Goal: Find specific page/section: Find specific page/section

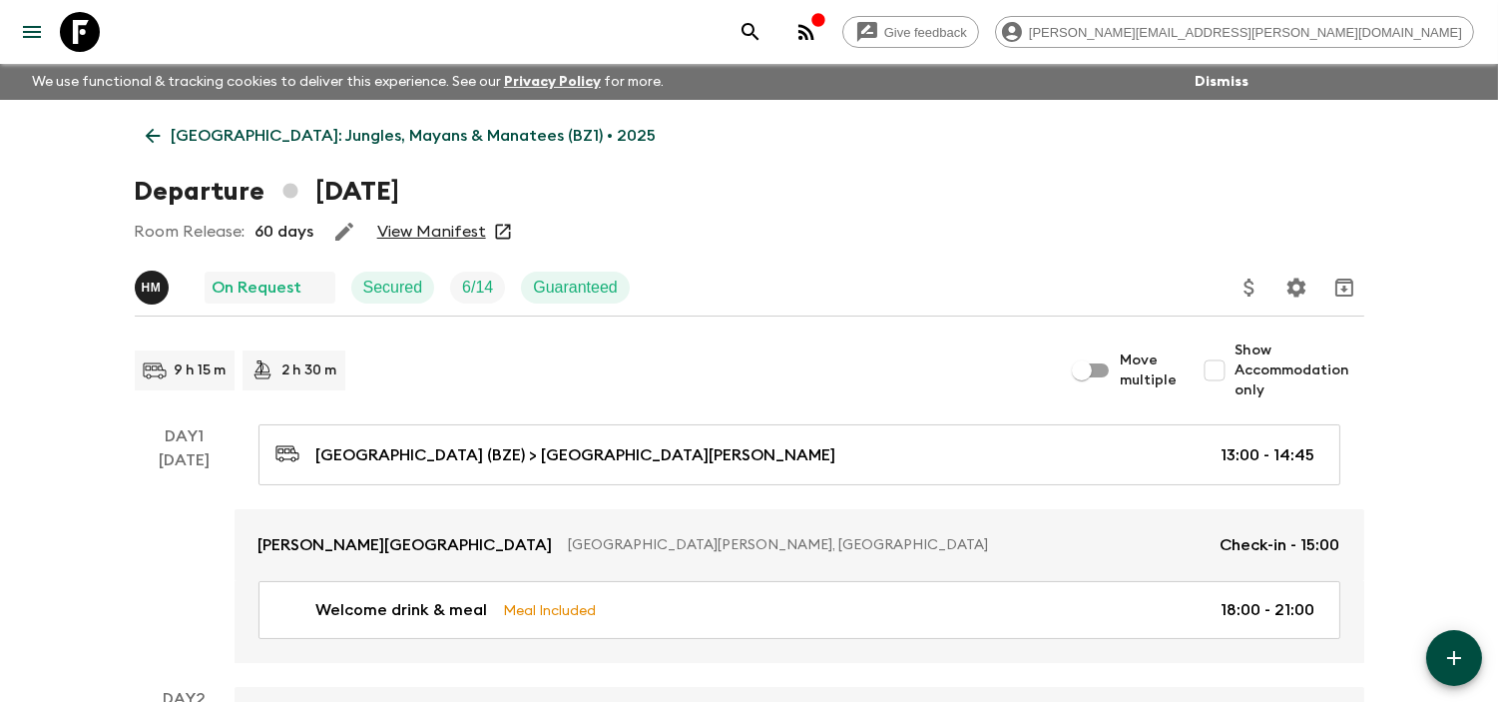
click at [83, 31] on icon at bounding box center [80, 32] width 40 height 40
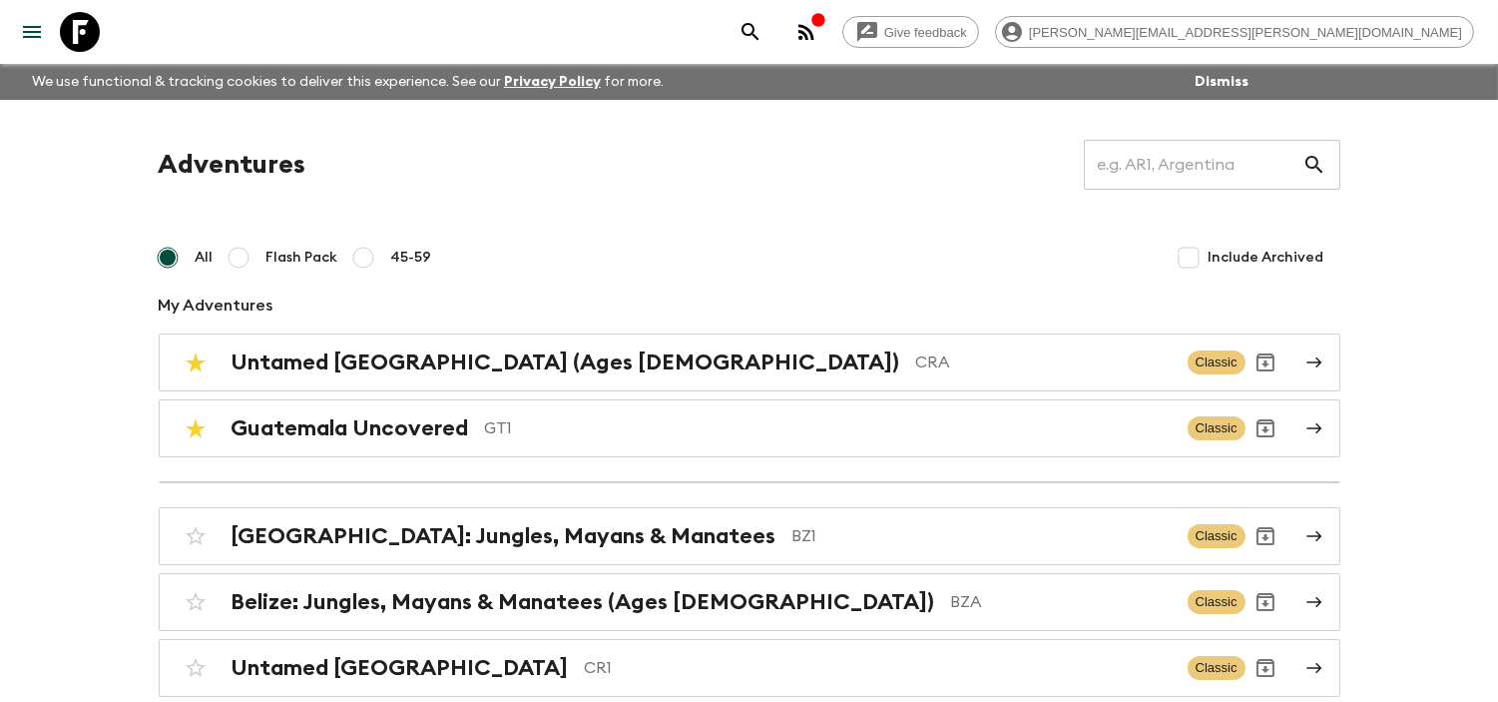
click at [1439, 164] on div "Give feedback [PERSON_NAME][EMAIL_ADDRESS][PERSON_NAME][DOMAIN_NAME] We use fun…" at bounding box center [749, 535] width 1498 height 1070
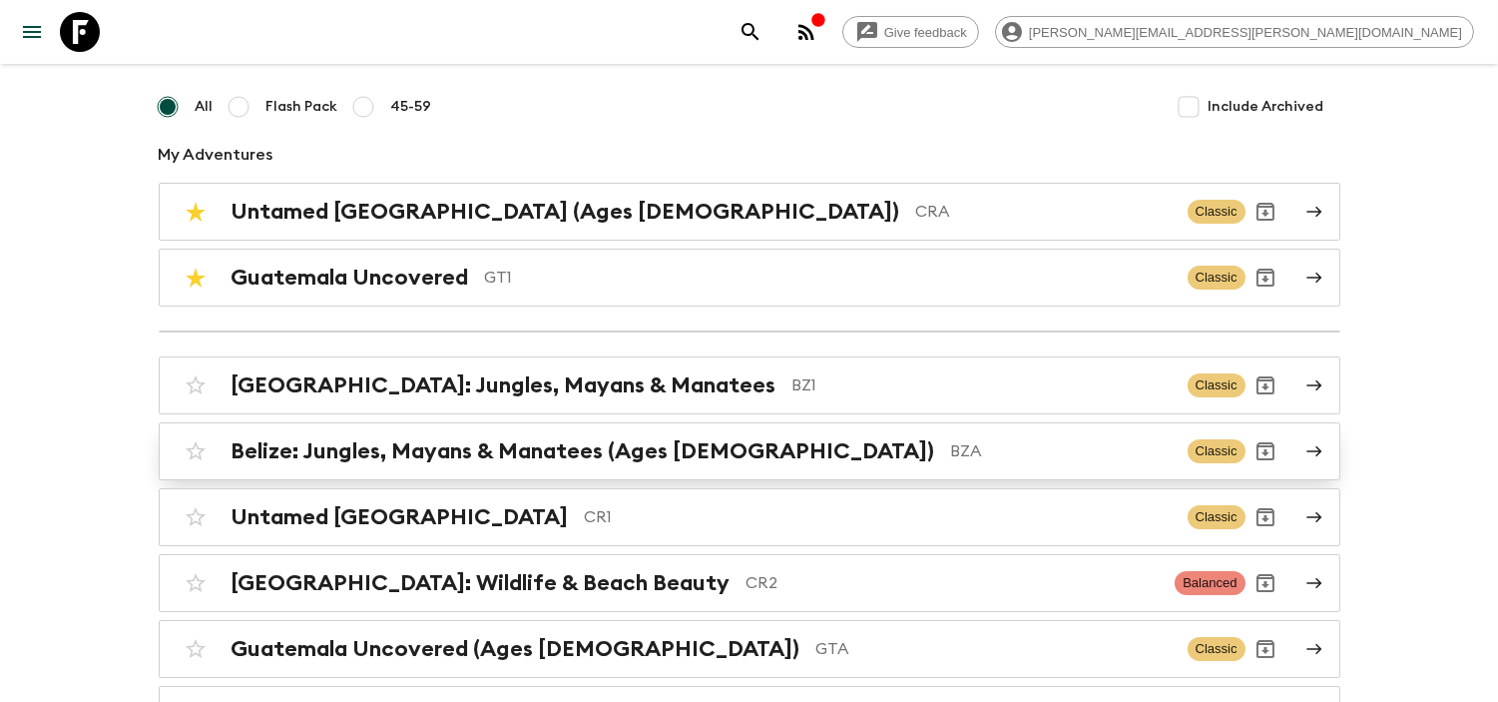
scroll to position [111, 0]
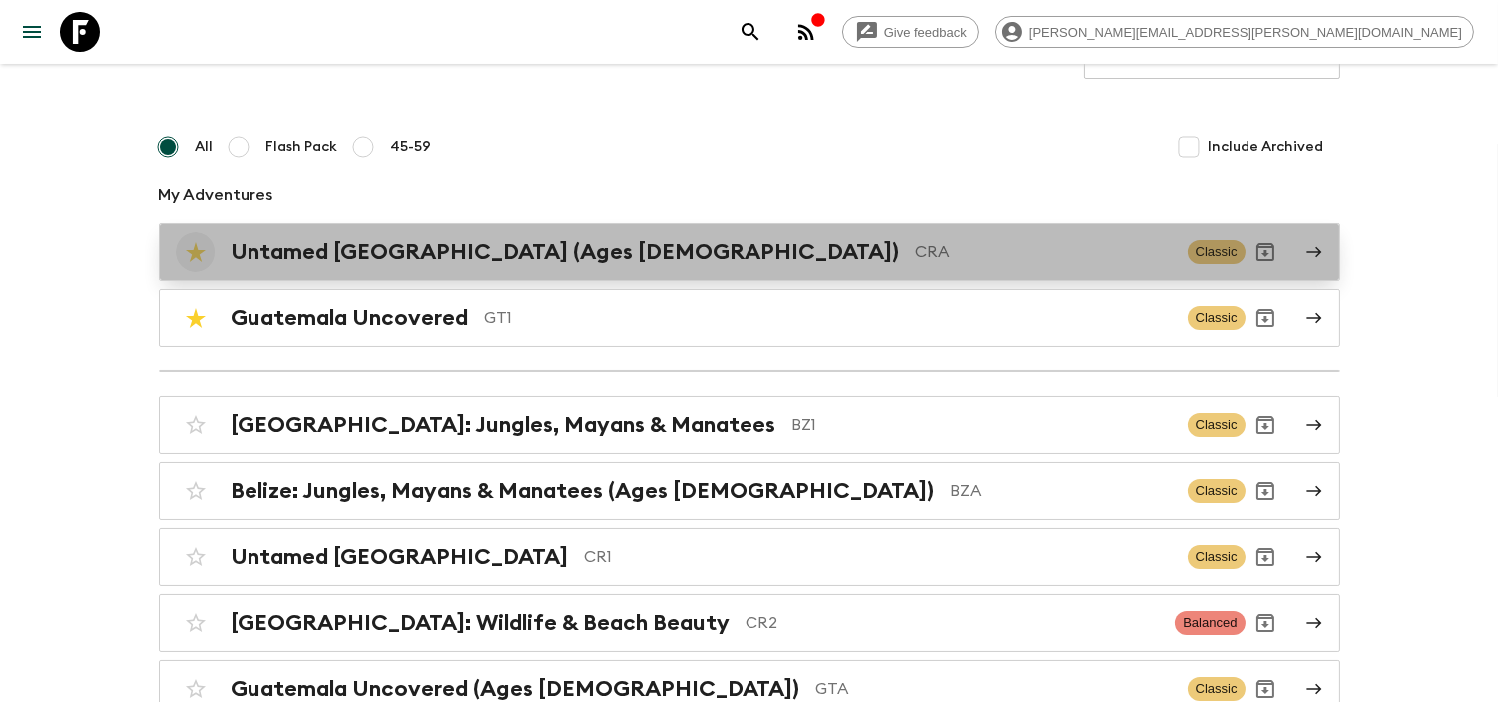
click at [197, 246] on input "checkbox" at bounding box center [196, 252] width 40 height 40
checkbox input "false"
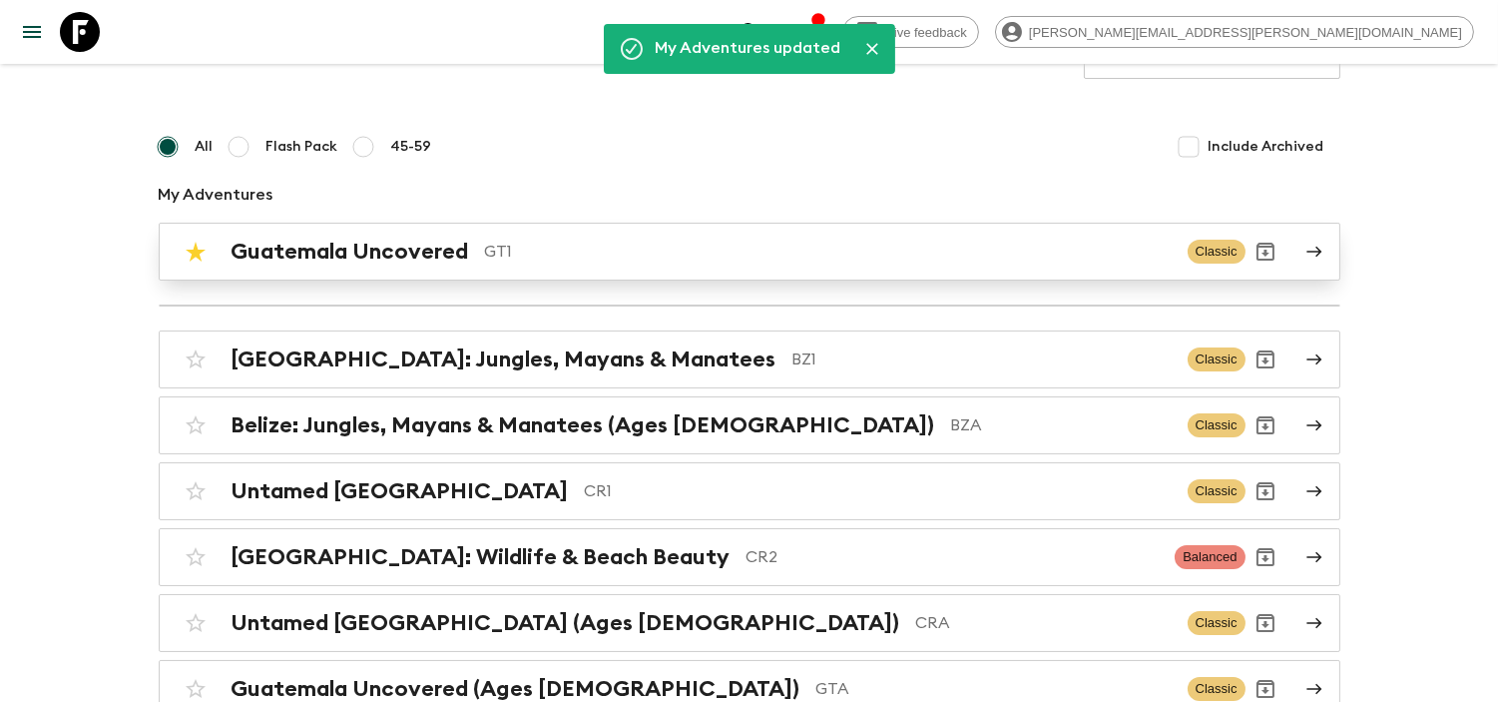
click at [191, 262] on input "checkbox" at bounding box center [196, 252] width 40 height 40
checkbox input "false"
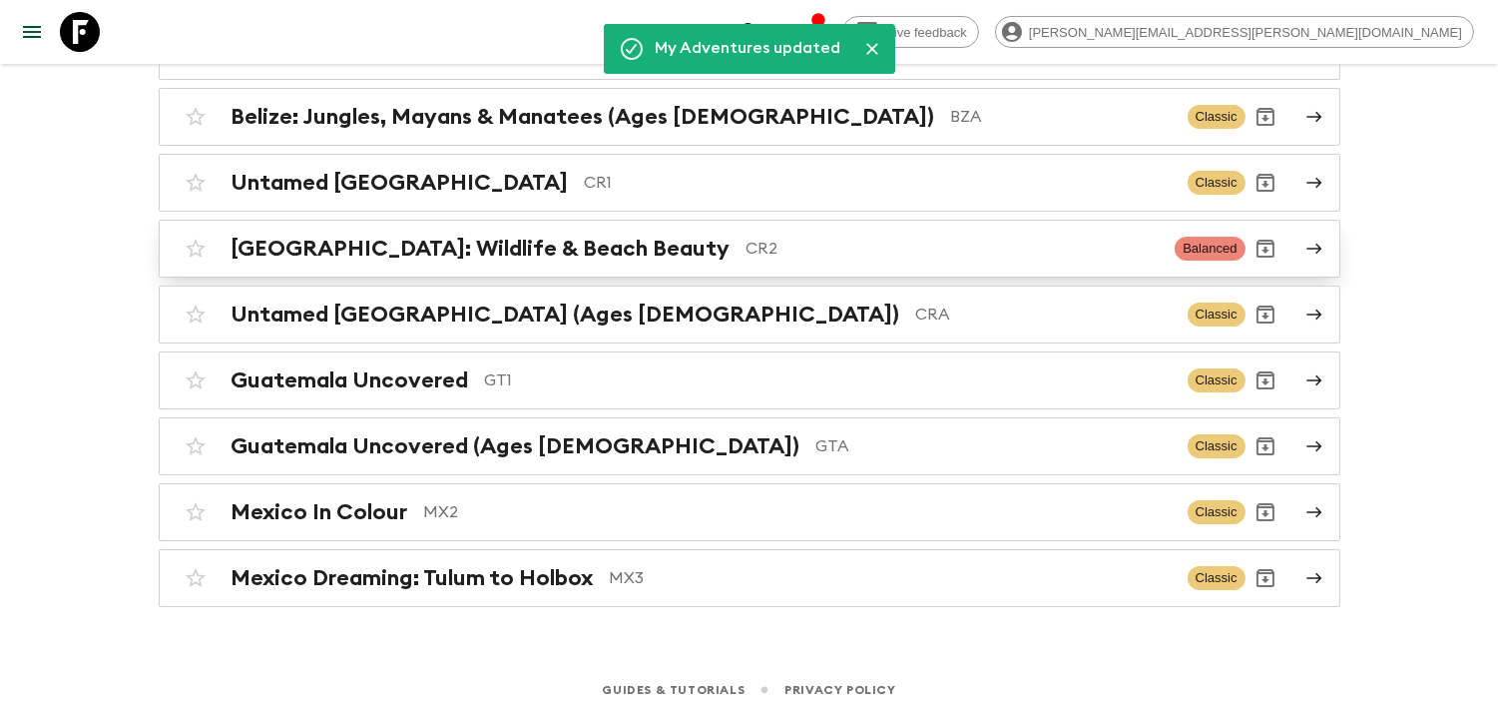
scroll to position [286, 0]
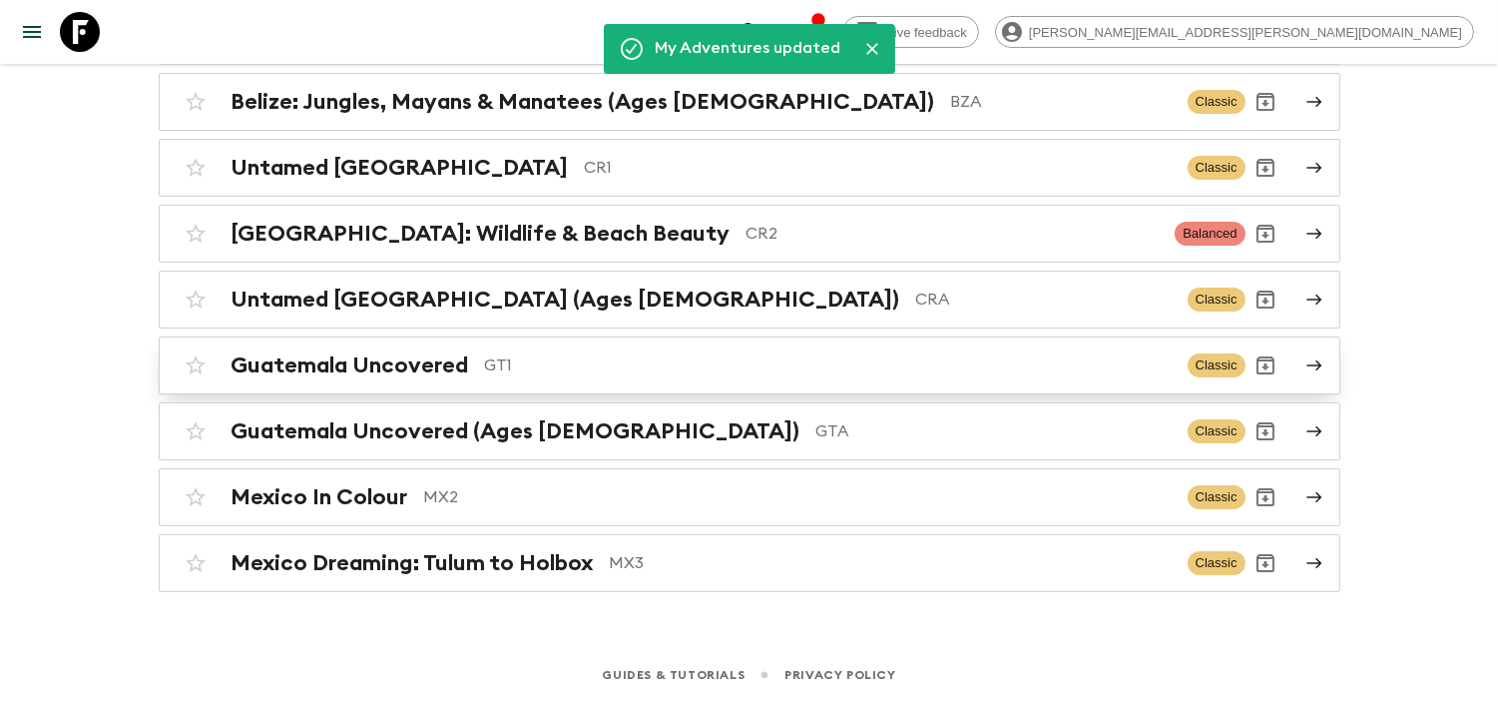
click at [563, 374] on p "GT1" at bounding box center [828, 365] width 687 height 24
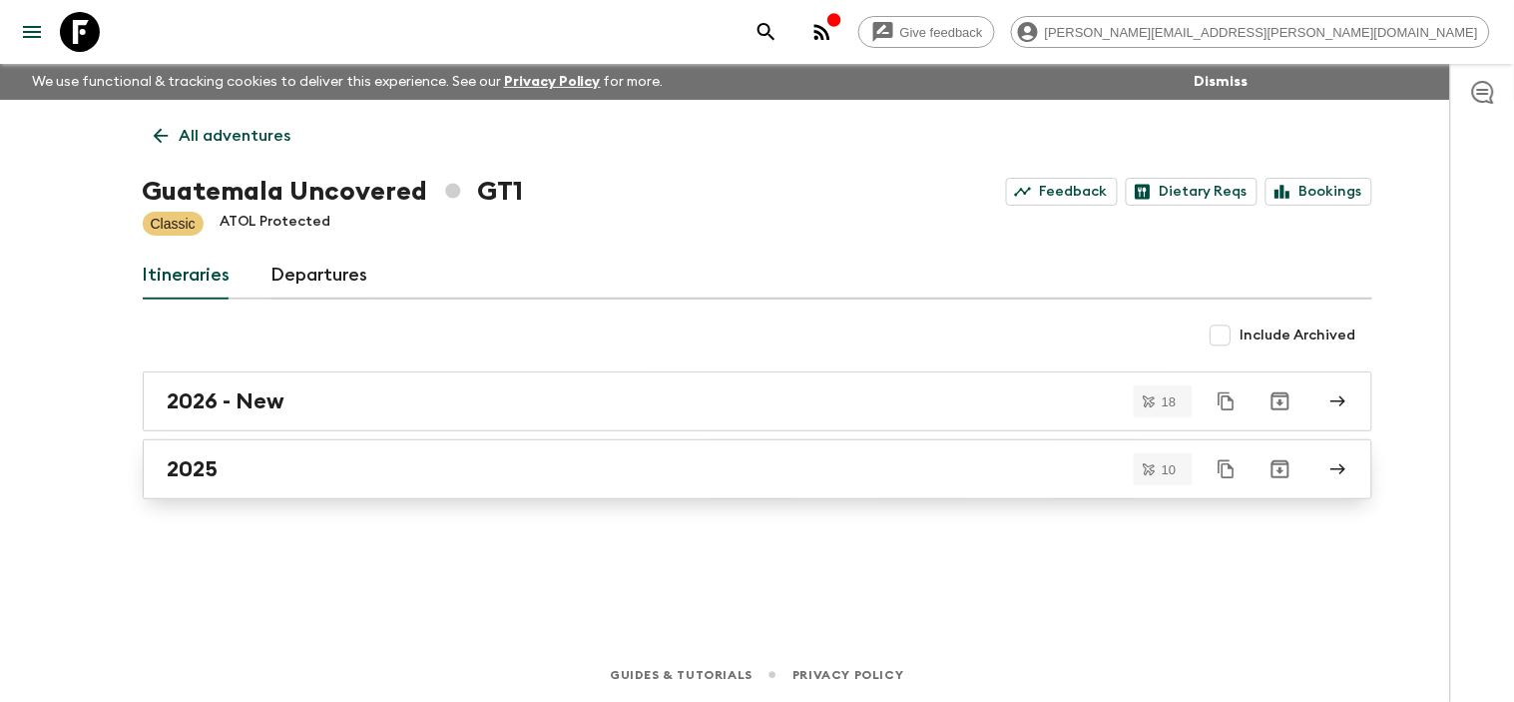
click at [356, 469] on div "2025" at bounding box center [739, 469] width 1142 height 26
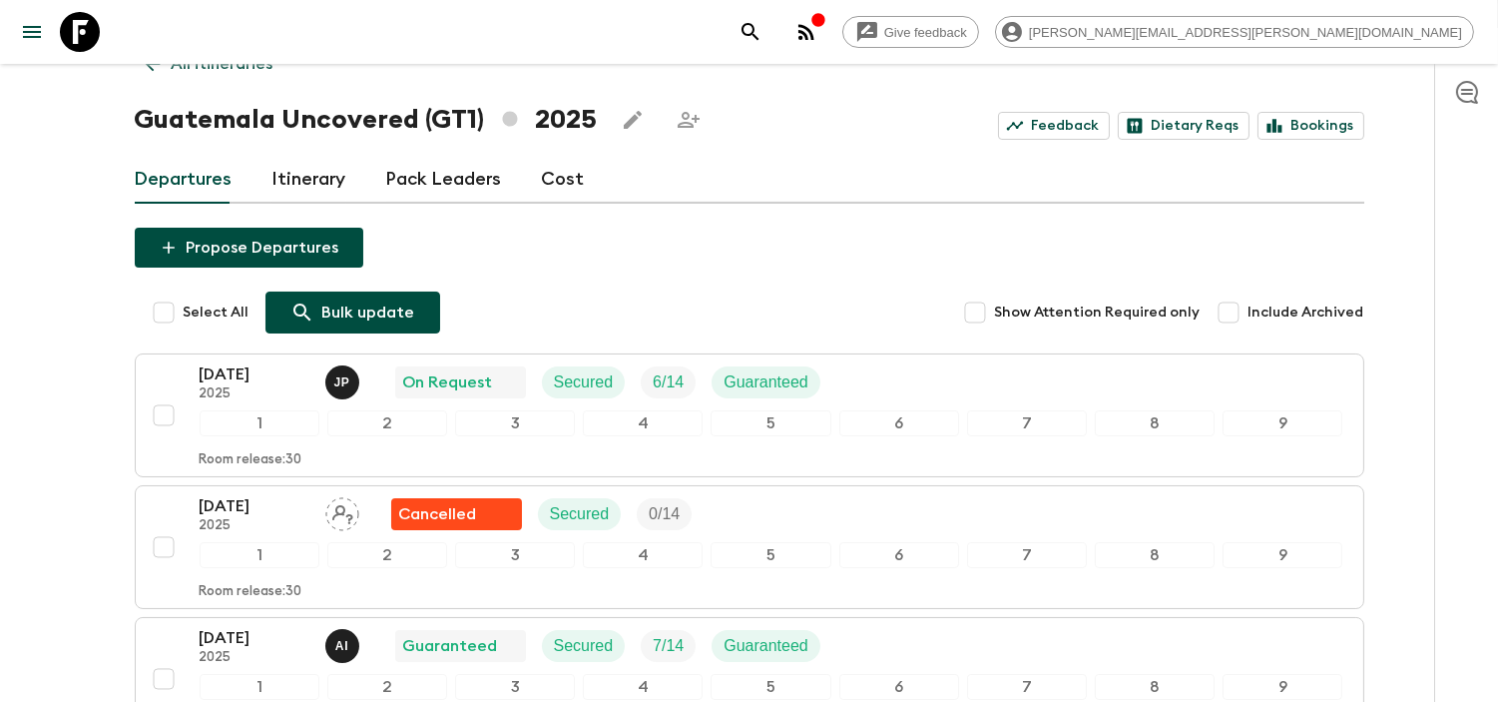
scroll to position [111, 0]
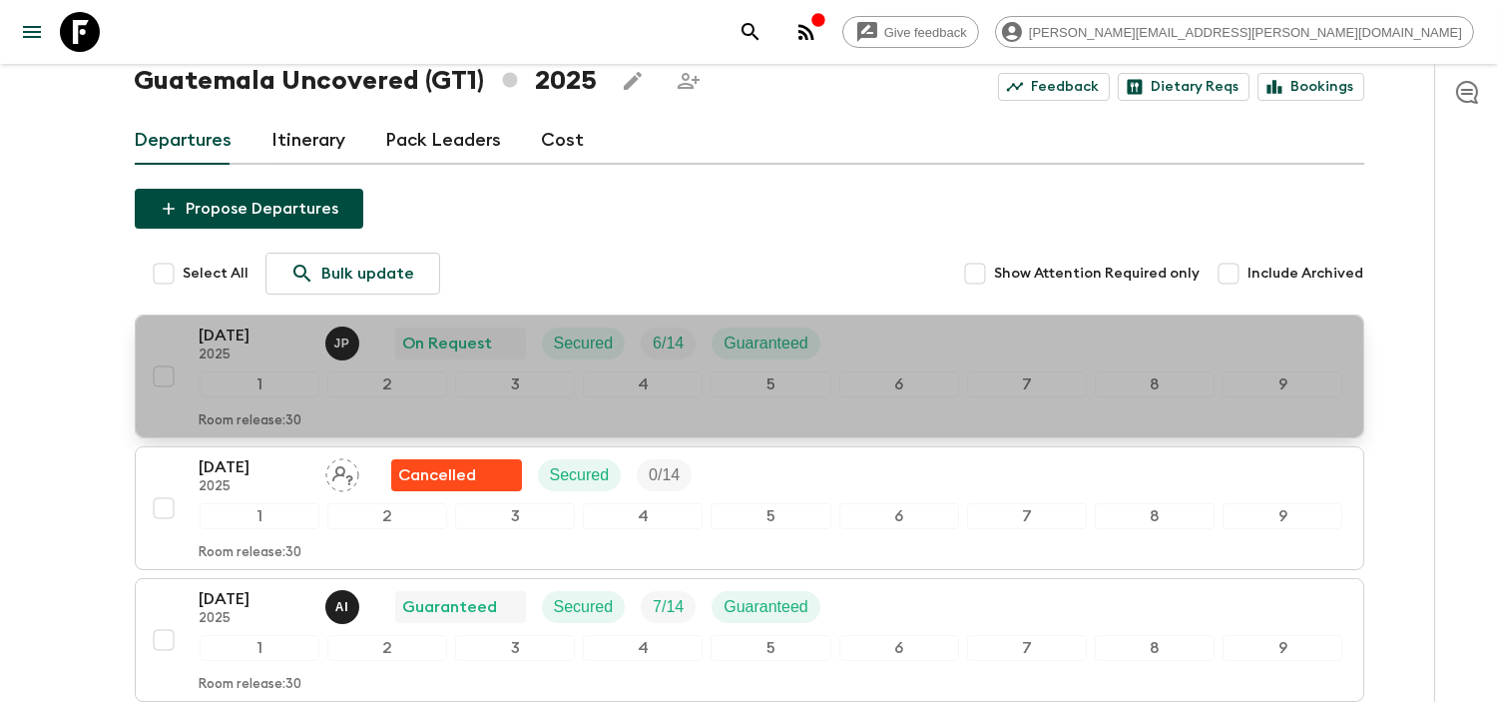
click at [256, 343] on p "[DATE]" at bounding box center [255, 335] width 110 height 24
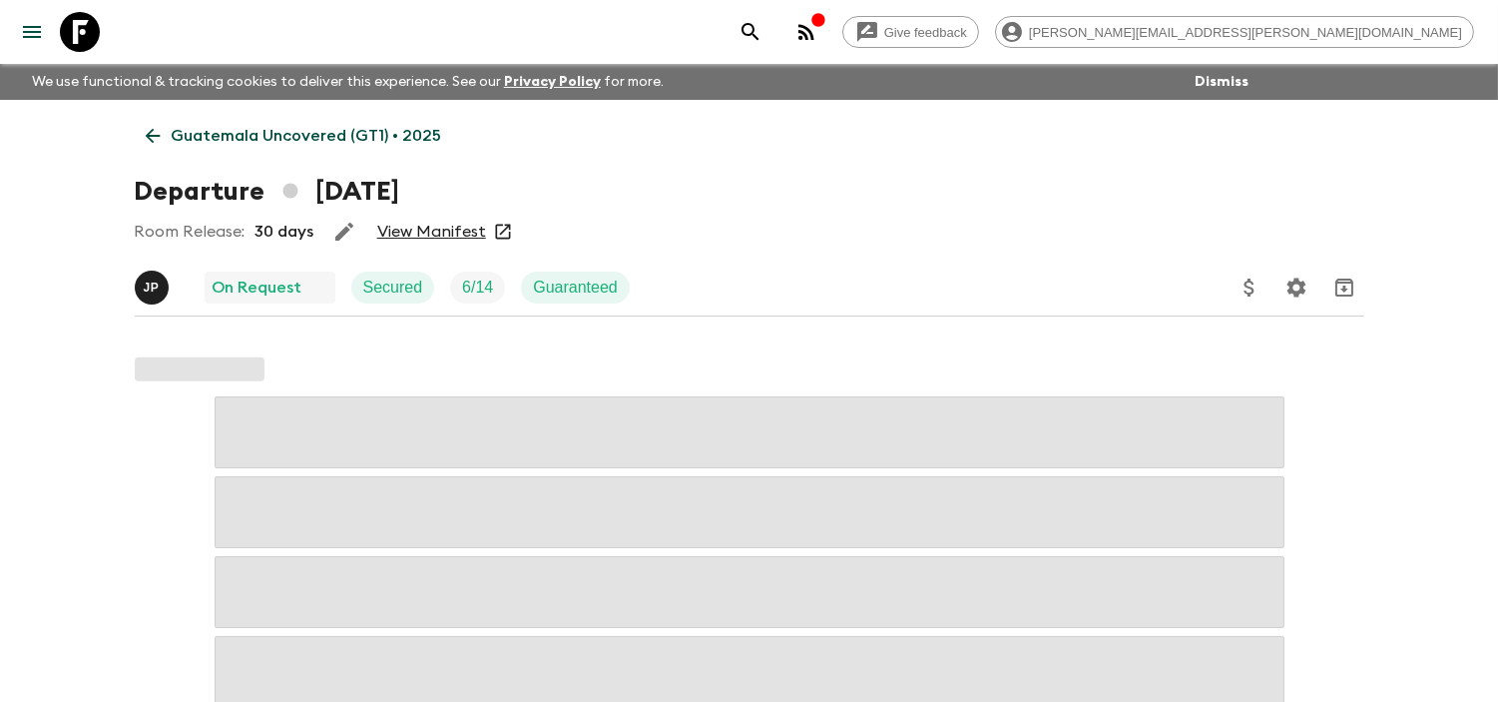
click at [433, 222] on link "View Manifest" at bounding box center [431, 232] width 109 height 20
